Goal: Transaction & Acquisition: Purchase product/service

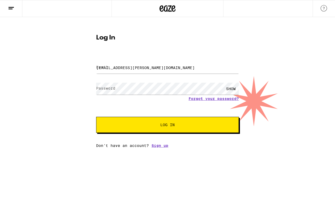
click at [171, 124] on span "Log In" at bounding box center [167, 125] width 14 height 4
click at [234, 88] on div "SHOW" at bounding box center [231, 89] width 16 height 12
click at [233, 88] on div "HIDE" at bounding box center [231, 89] width 16 height 12
click at [165, 126] on span "Log In" at bounding box center [167, 125] width 14 height 4
click at [9, 7] on icon at bounding box center [11, 8] width 6 height 6
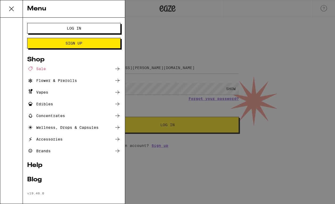
click at [0, 0] on span "Log In" at bounding box center [0, 0] width 0 height 0
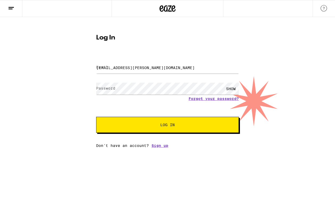
click at [174, 131] on button "Log In" at bounding box center [167, 125] width 143 height 16
click at [171, 126] on span "Log In" at bounding box center [167, 125] width 14 height 4
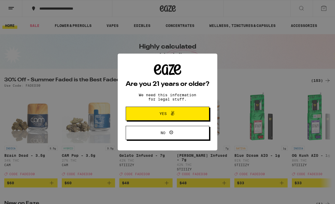
click at [163, 112] on span "Yes" at bounding box center [167, 113] width 40 height 7
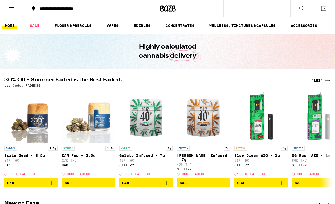
click at [11, 7] on line at bounding box center [11, 7] width 5 height 0
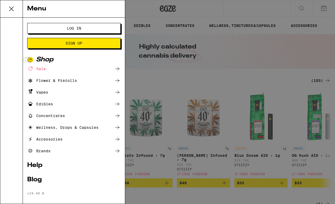
click at [73, 26] on button "Log In" at bounding box center [73, 28] width 93 height 11
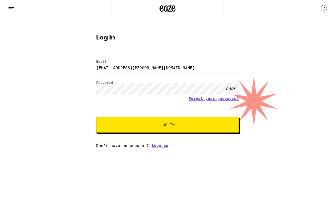
click at [147, 126] on span "Log In" at bounding box center [168, 125] width 100 height 4
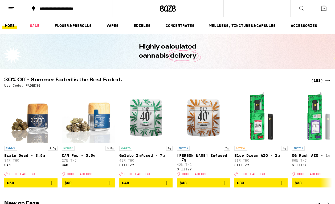
click at [323, 9] on icon at bounding box center [323, 8] width 6 height 6
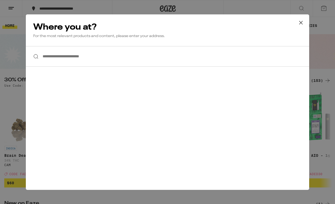
click at [300, 23] on icon at bounding box center [301, 23] width 8 height 8
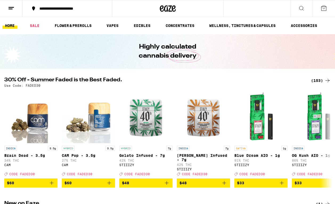
click at [12, 9] on line at bounding box center [11, 9] width 4 height 0
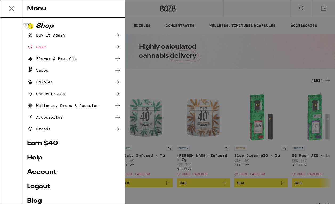
click at [56, 34] on div "Buy It Again" at bounding box center [46, 35] width 38 height 6
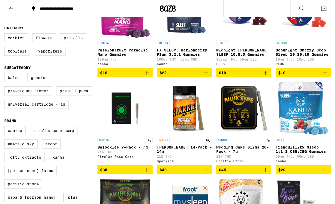
scroll to position [89, 0]
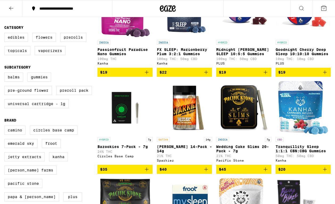
click at [326, 75] on icon "Add to bag" at bounding box center [325, 72] width 6 height 6
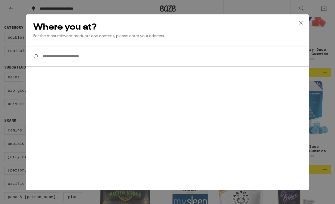
click at [86, 60] on input "**********" at bounding box center [167, 56] width 283 height 20
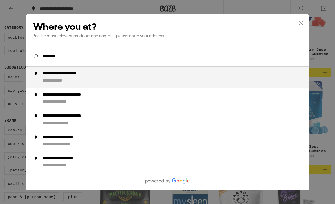
click at [75, 80] on div "**********" at bounding box center [58, 81] width 33 height 6
type input "**********"
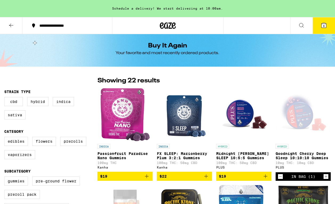
scroll to position [0, 0]
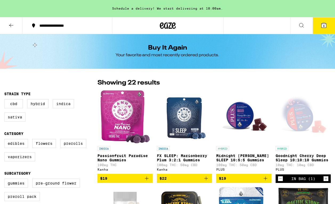
click at [325, 23] on icon at bounding box center [323, 25] width 5 height 5
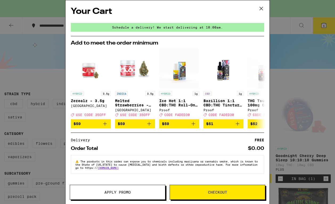
click at [262, 8] on icon at bounding box center [261, 9] width 8 height 8
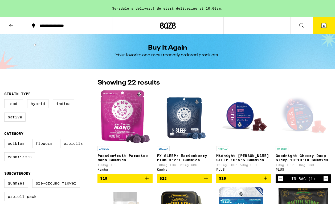
click at [11, 24] on icon at bounding box center [11, 25] width 6 height 6
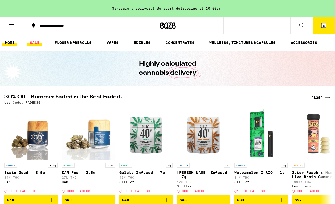
click at [35, 44] on link "SALE" at bounding box center [34, 42] width 15 height 6
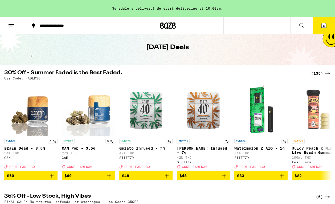
scroll to position [15, 0]
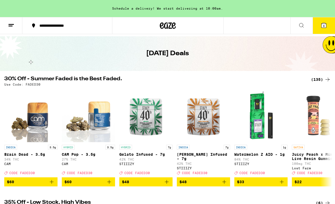
click at [320, 78] on div "(135)" at bounding box center [321, 79] width 20 height 6
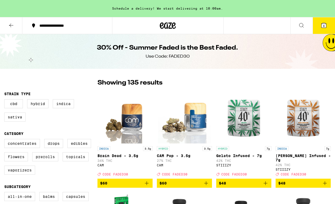
click at [323, 27] on span "6" at bounding box center [324, 25] width 2 height 3
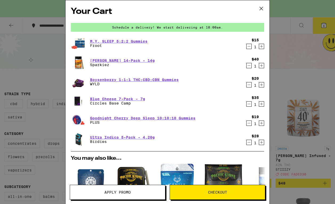
click at [261, 7] on icon at bounding box center [261, 9] width 8 height 8
